Goal: Transaction & Acquisition: Purchase product/service

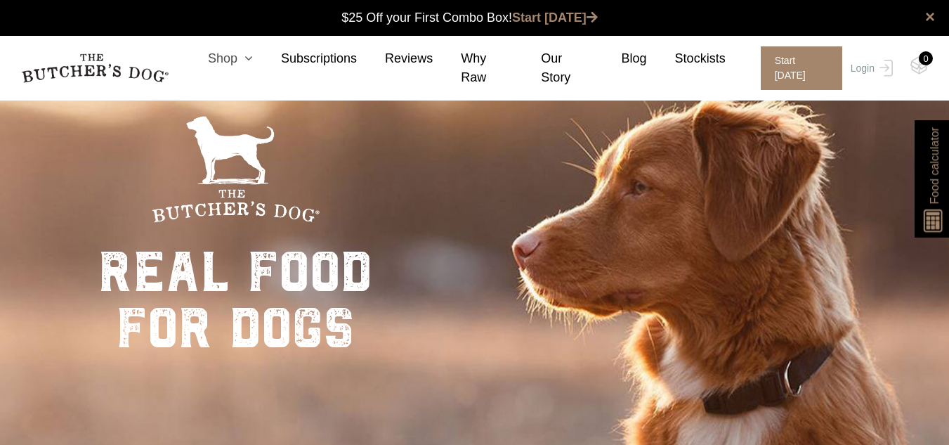
click at [253, 64] on icon at bounding box center [244, 58] width 15 height 13
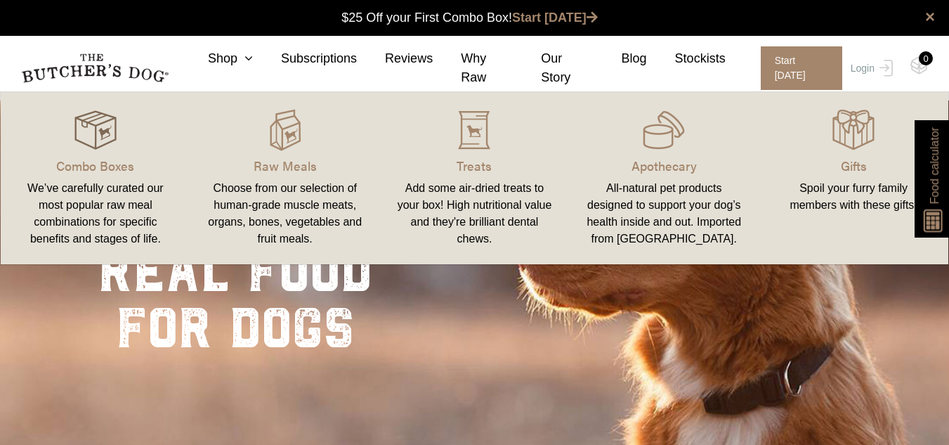
click at [113, 149] on img at bounding box center [95, 130] width 42 height 42
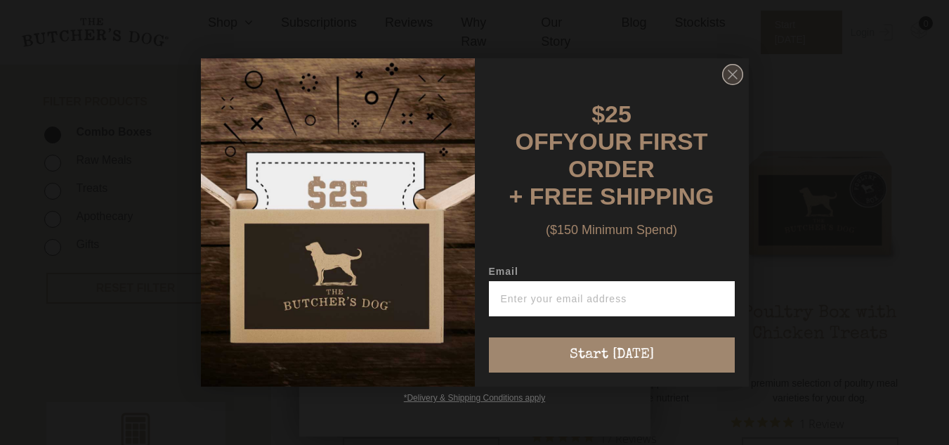
click at [734, 77] on icon "Close dialog" at bounding box center [732, 74] width 8 height 8
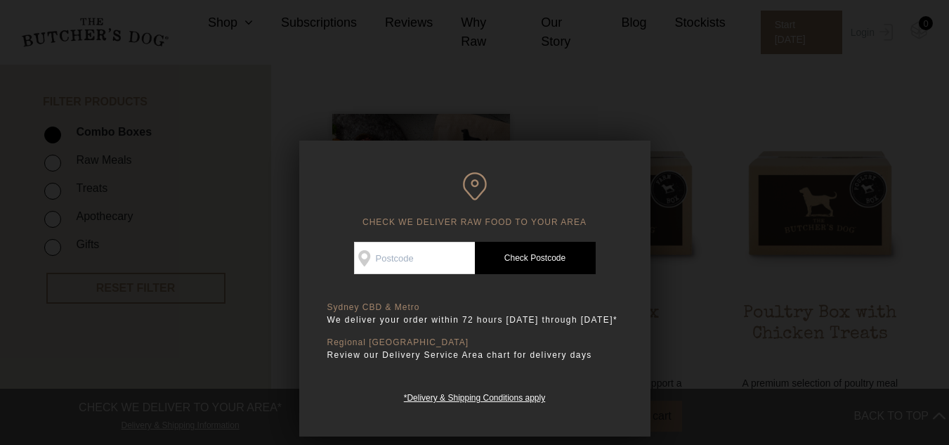
click at [395, 113] on div at bounding box center [474, 222] width 949 height 445
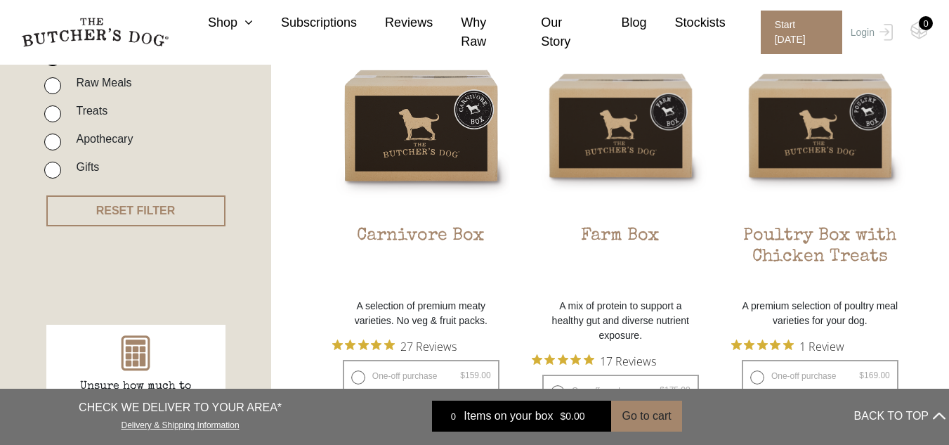
scroll to position [393, 0]
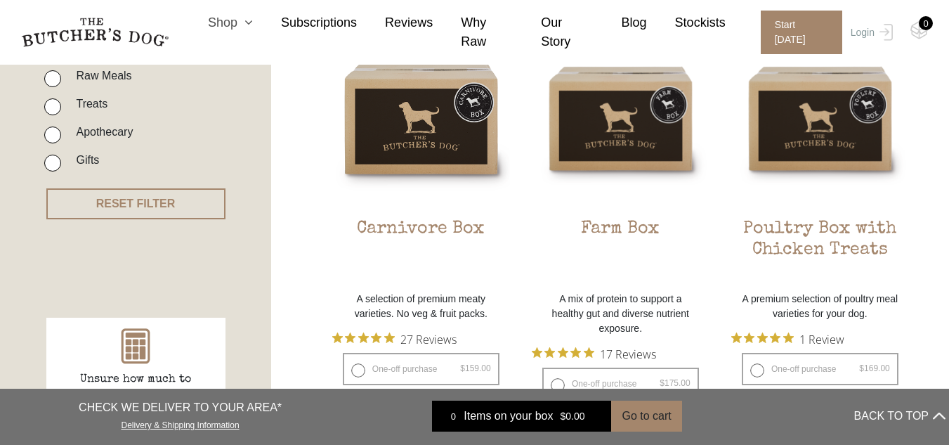
click at [250, 30] on link "Shop" at bounding box center [216, 22] width 73 height 19
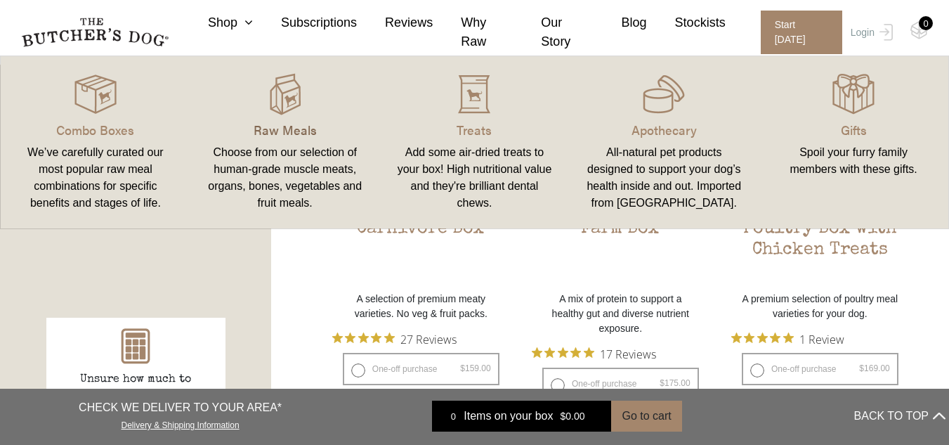
click at [288, 124] on p "Raw Meals" at bounding box center [285, 129] width 156 height 19
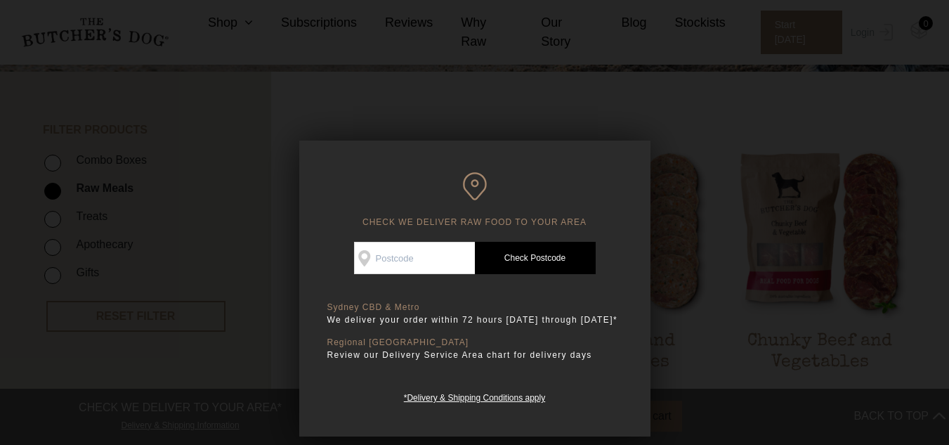
click at [299, 103] on div at bounding box center [474, 222] width 949 height 445
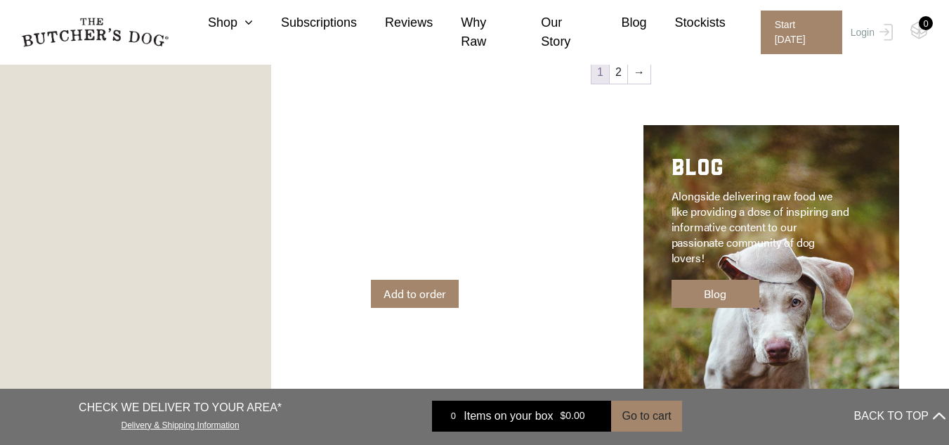
scroll to position [2107, 0]
